Goal: Task Accomplishment & Management: Complete application form

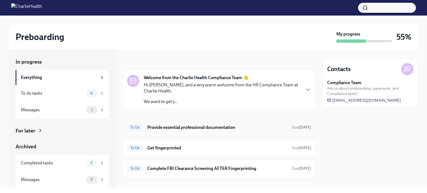
click at [243, 124] on h6 "Provide essential professional documentation" at bounding box center [217, 127] width 140 height 6
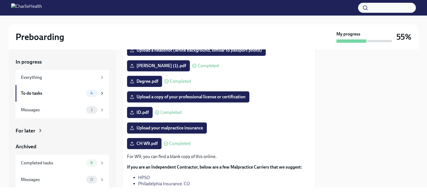
scroll to position [72, 0]
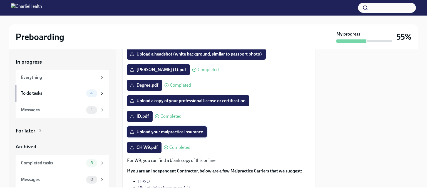
click at [187, 132] on span "Upload your malpractice insurance" at bounding box center [167, 132] width 72 height 6
click at [0, 0] on input "Upload your malpractice insurance" at bounding box center [0, 0] width 0 height 0
click at [187, 132] on span "Upload your malpractice insurance" at bounding box center [167, 132] width 72 height 6
click at [0, 0] on input "Upload your malpractice insurance" at bounding box center [0, 0] width 0 height 0
click at [101, 96] on div "To do tasks 4" at bounding box center [62, 93] width 93 height 17
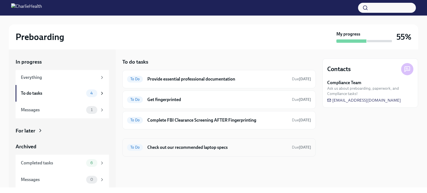
click at [189, 144] on h6 "Check out our recommended laptop specs" at bounding box center [217, 147] width 140 height 6
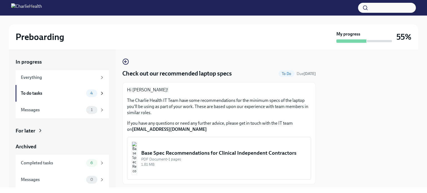
click at [215, 157] on div "Base Spec Recommendations for Clinical Independent Contractors" at bounding box center [223, 152] width 165 height 7
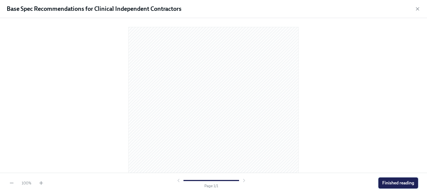
click at [390, 182] on span "Finished reading" at bounding box center [398, 183] width 32 height 6
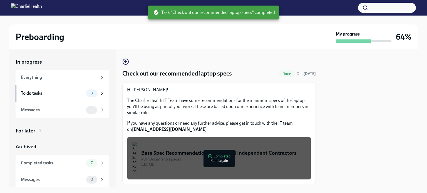
scroll to position [14, 0]
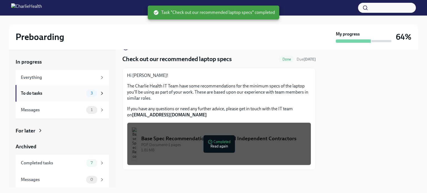
click at [57, 89] on div "To do tasks 3" at bounding box center [63, 93] width 84 height 8
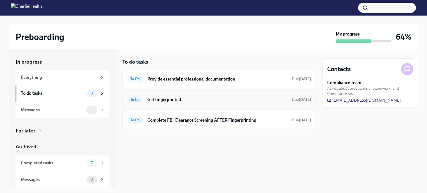
click at [156, 102] on h6 "Get fingerprinted" at bounding box center [217, 100] width 140 height 6
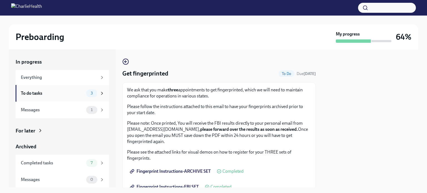
click at [60, 92] on div "To do tasks" at bounding box center [52, 93] width 63 height 6
